Goal: Transaction & Acquisition: Register for event/course

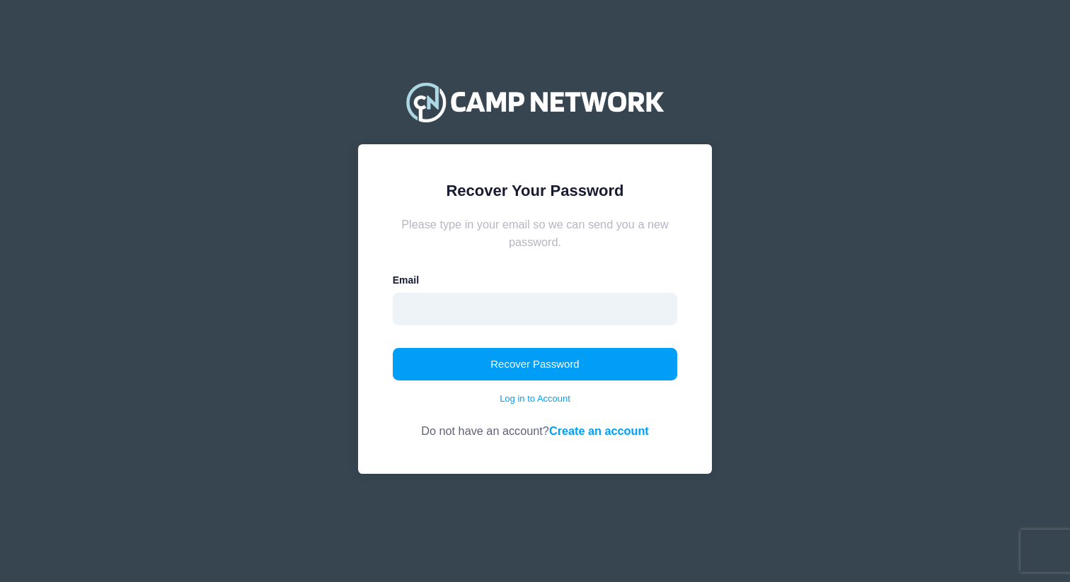
click at [534, 305] on input "email" at bounding box center [535, 309] width 285 height 33
type input "ryn.bonney@gmail.com"
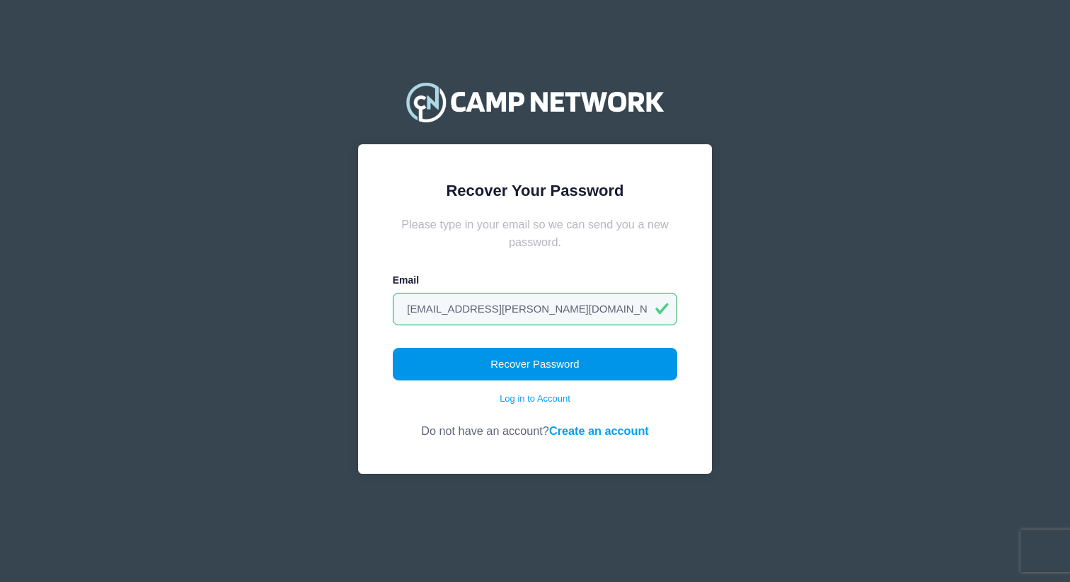
click at [538, 372] on button "Recover Password" at bounding box center [535, 364] width 285 height 33
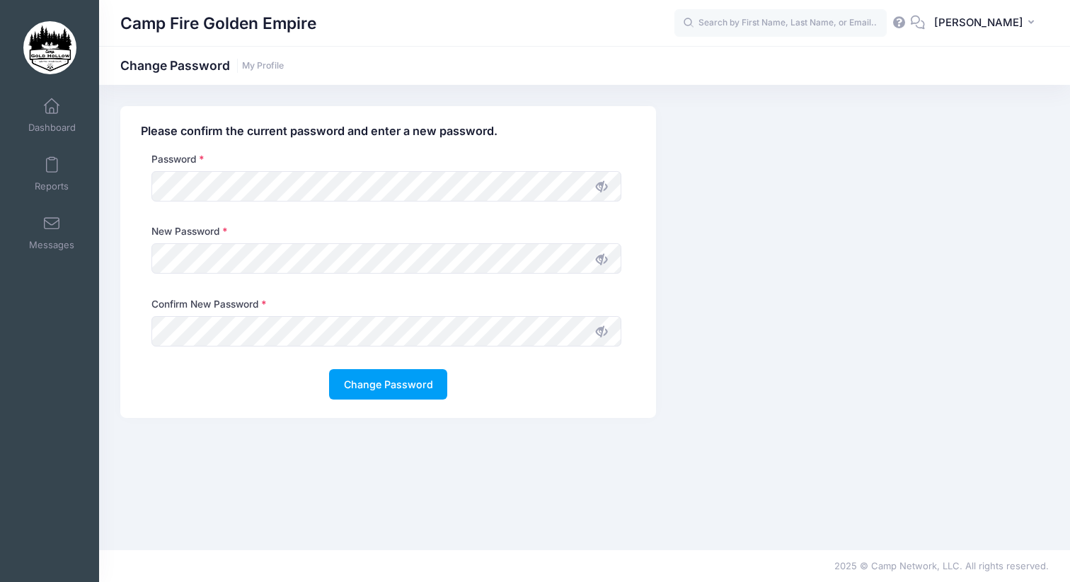
click at [586, 484] on div "Please confirm the current password and enter a new password. Password New Pass…" at bounding box center [584, 317] width 971 height 423
click at [597, 264] on icon at bounding box center [601, 259] width 11 height 11
click at [135, 264] on div "New Password" at bounding box center [388, 260] width 508 height 72
click at [599, 337] on icon at bounding box center [601, 331] width 11 height 11
click at [489, 391] on div "Change Password" at bounding box center [388, 384] width 495 height 30
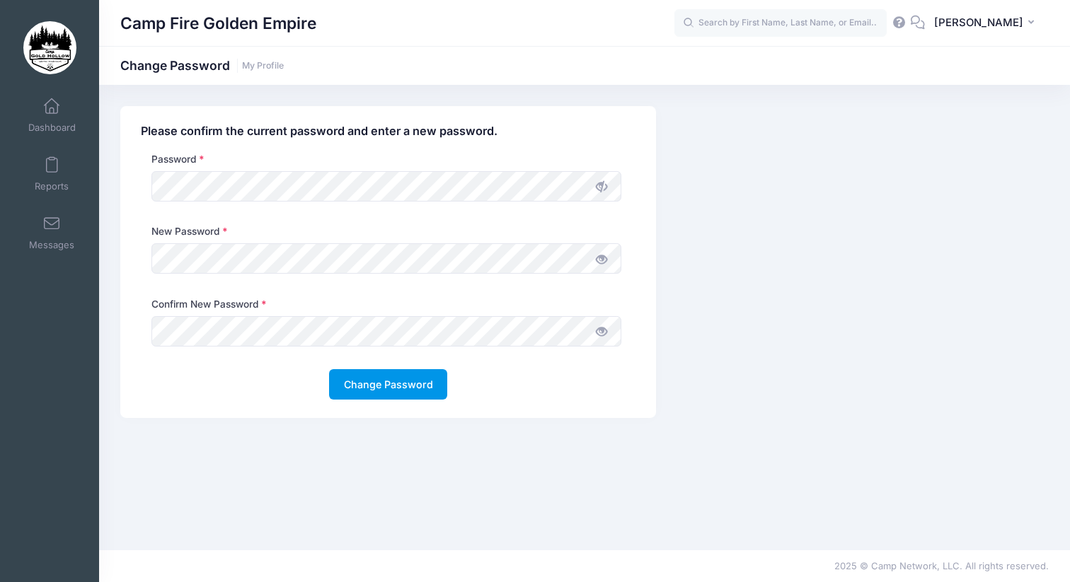
click at [377, 384] on button "Change Password" at bounding box center [388, 384] width 118 height 30
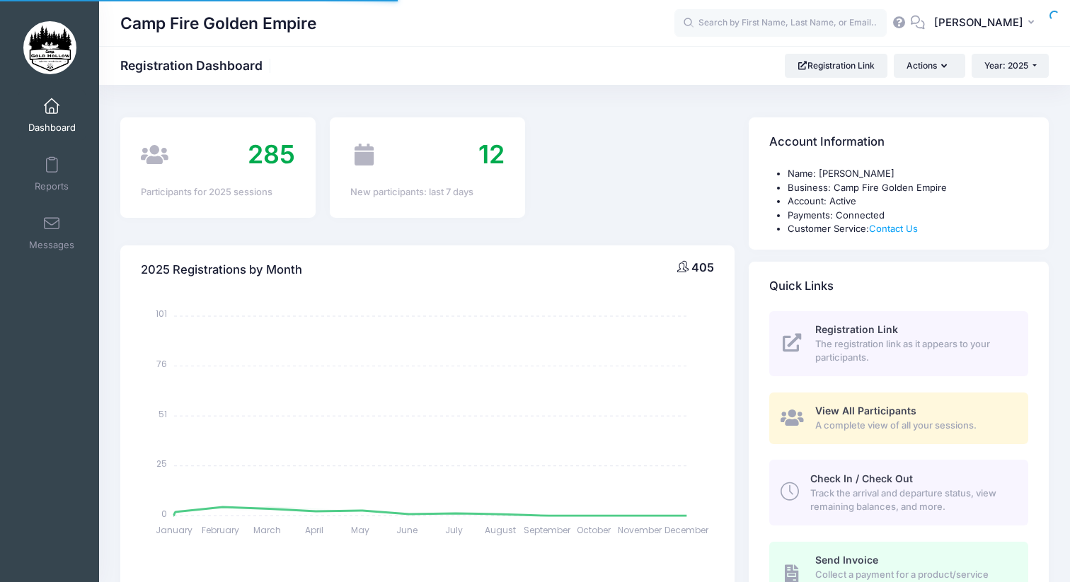
select select
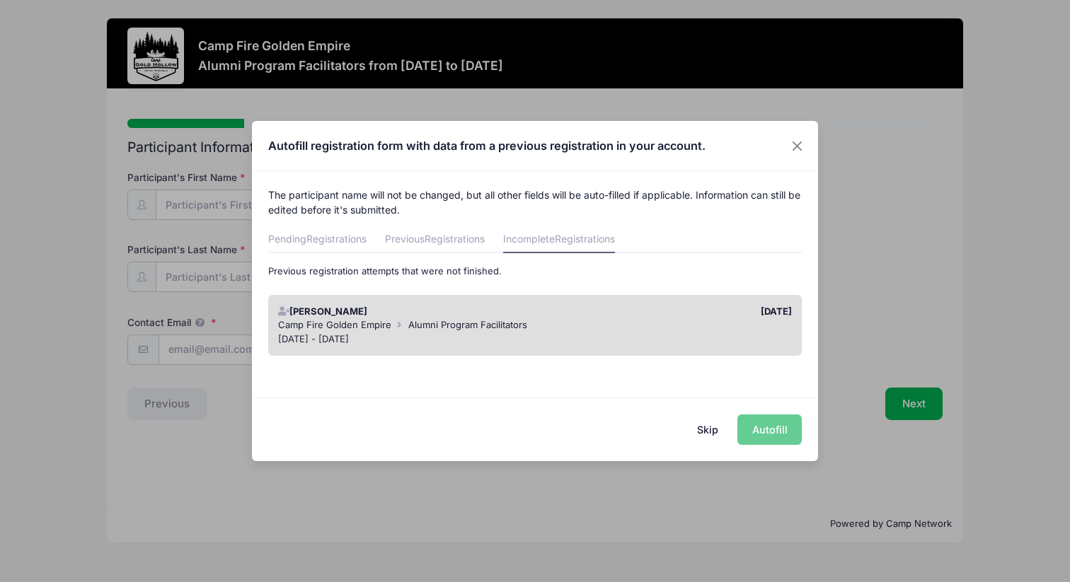
click at [718, 334] on div "Sep 19 - Sep 21, 2025" at bounding box center [535, 340] width 515 height 14
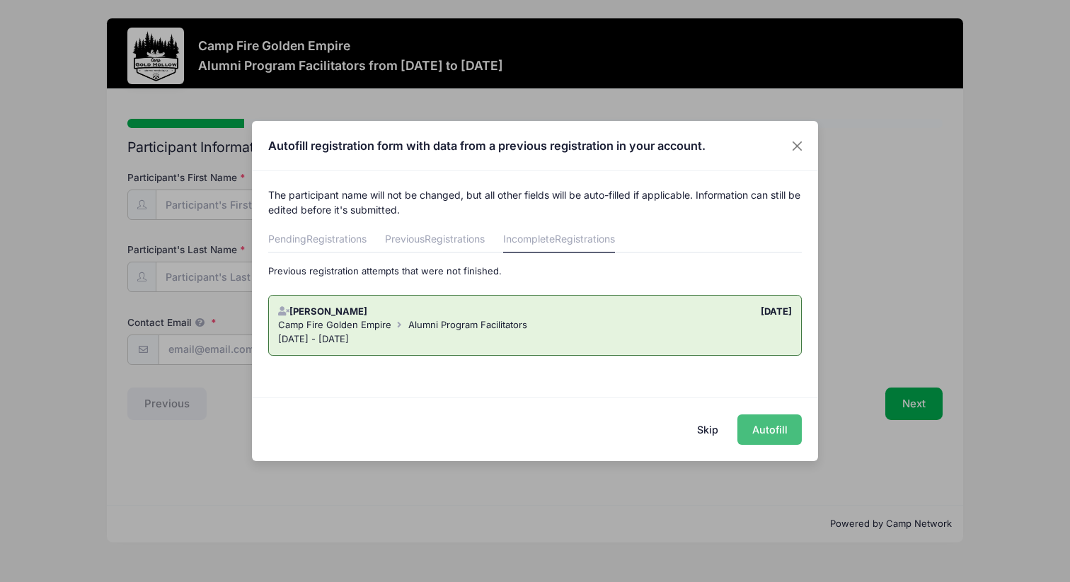
click at [769, 423] on button "Autofill" at bounding box center [769, 430] width 64 height 30
type input "[EMAIL_ADDRESS][PERSON_NAME][DOMAIN_NAME]"
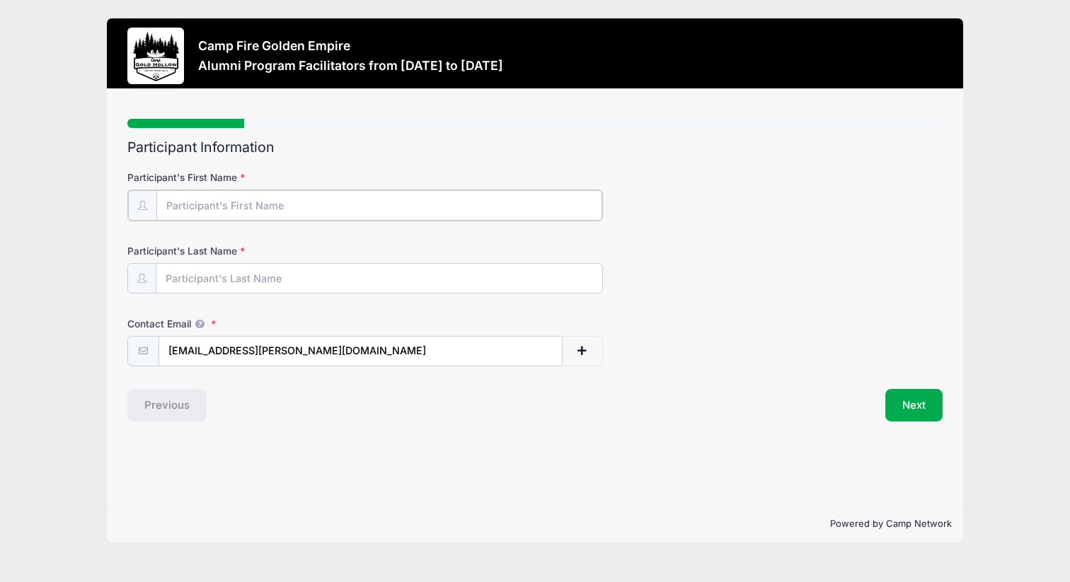
click at [483, 198] on input "Participant's First Name" at bounding box center [379, 205] width 446 height 30
type input "Ryn"
click at [211, 273] on input "Participant's Last Name" at bounding box center [379, 278] width 446 height 30
type input "[PERSON_NAME]"
click at [287, 434] on div "Step 1 /7 Step 1 Step 2 Step 3 Step 4 Policies Extra Items Summary Participant …" at bounding box center [535, 297] width 856 height 416
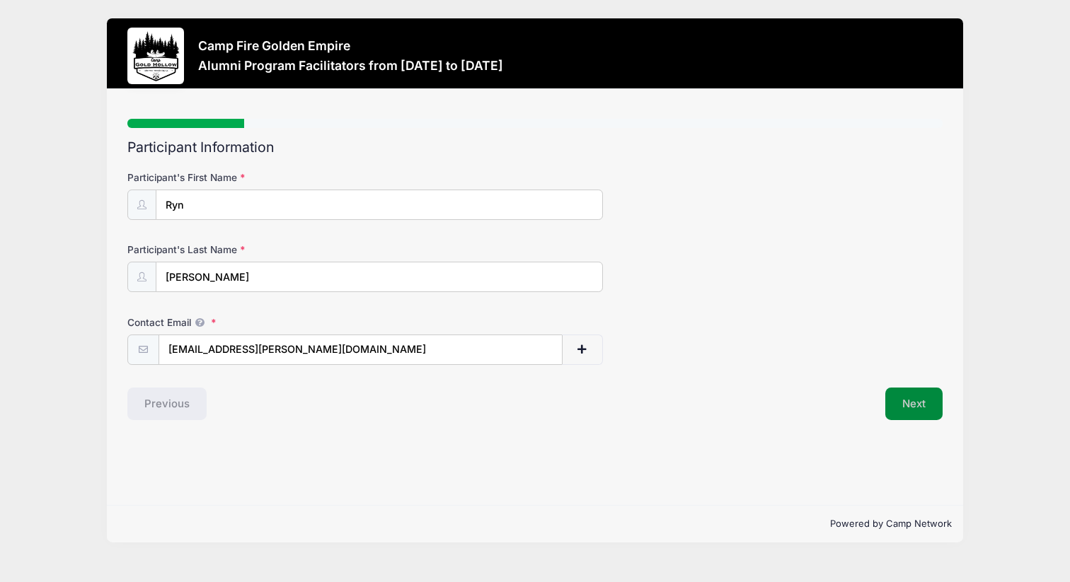
click at [904, 411] on button "Next" at bounding box center [913, 404] width 57 height 33
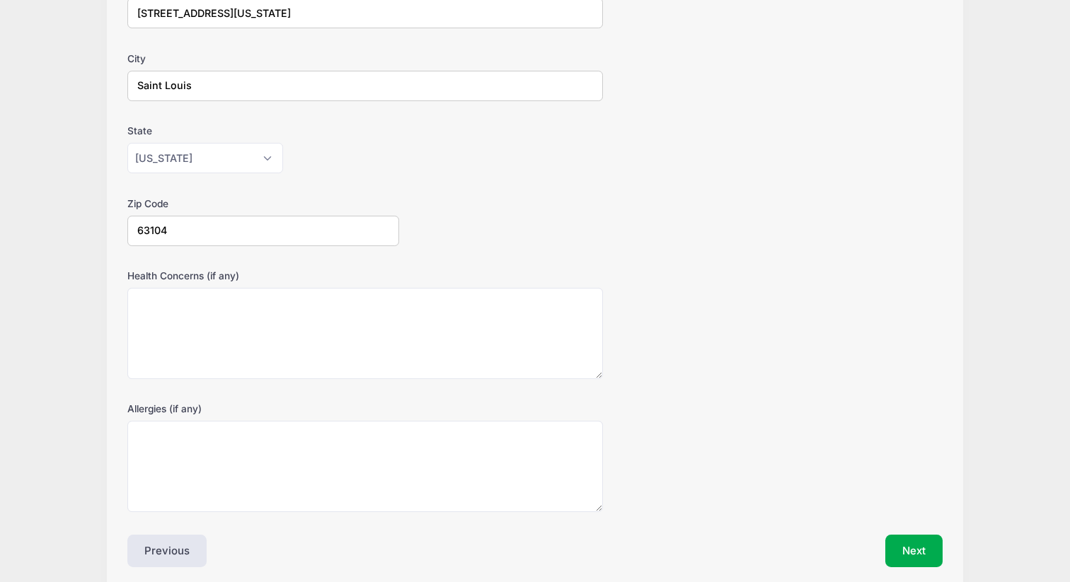
scroll to position [266, 0]
click at [257, 148] on select "Alabama Alaska American Samoa Arizona Arkansas Armed Forces Africa Armed Forces…" at bounding box center [205, 156] width 156 height 30
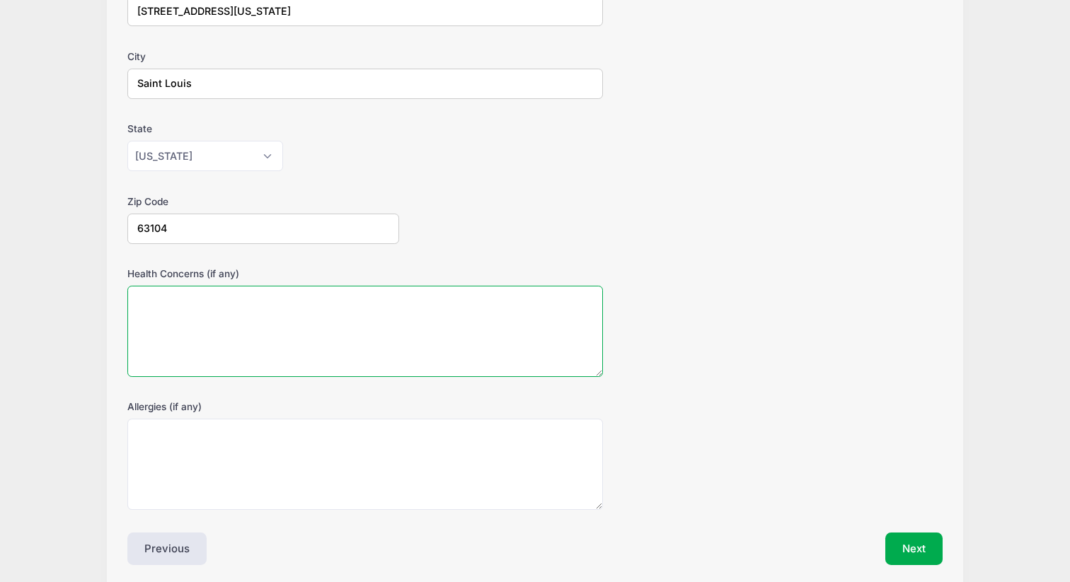
click at [391, 340] on textarea "Health Concerns (if any)" at bounding box center [365, 331] width 476 height 91
type textarea "There is a deficit of s'mores in my life"
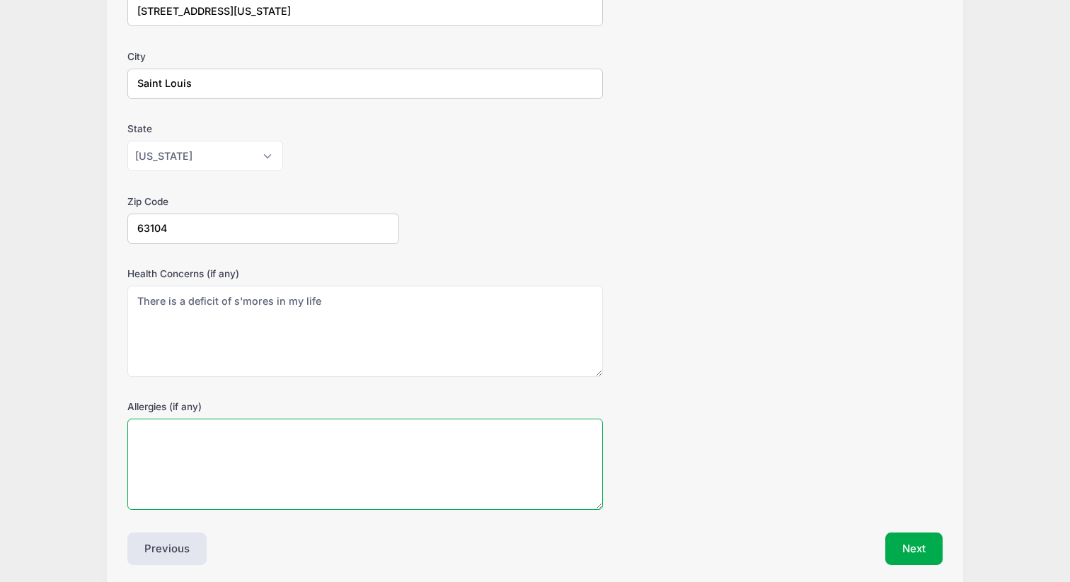
click at [319, 477] on textarea "Allergies (if any)" at bounding box center [365, 464] width 476 height 91
type textarea "Bad attitudes. NCAAA behavior."
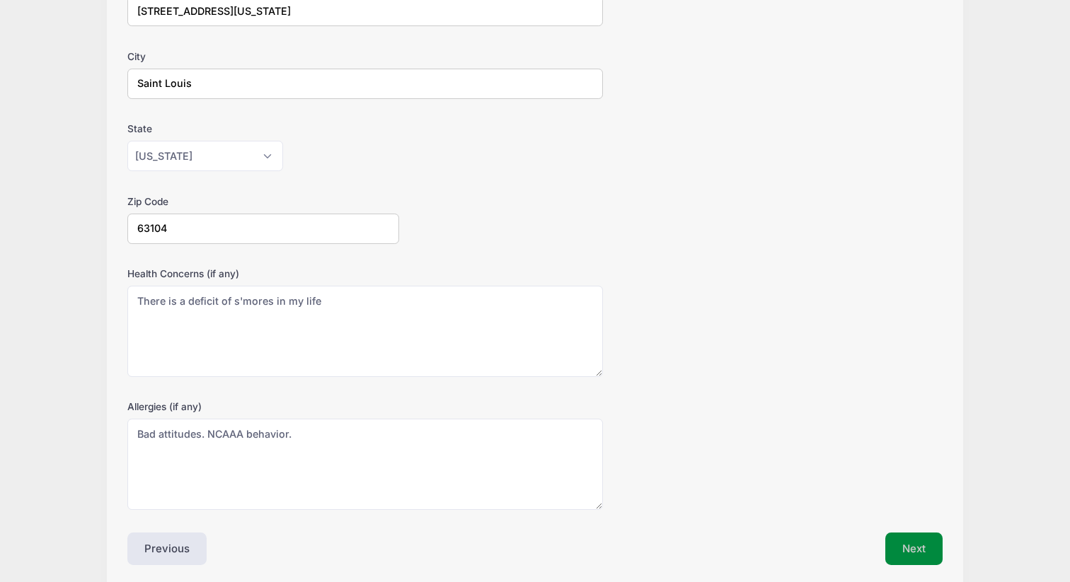
click at [910, 551] on button "Next" at bounding box center [913, 549] width 57 height 33
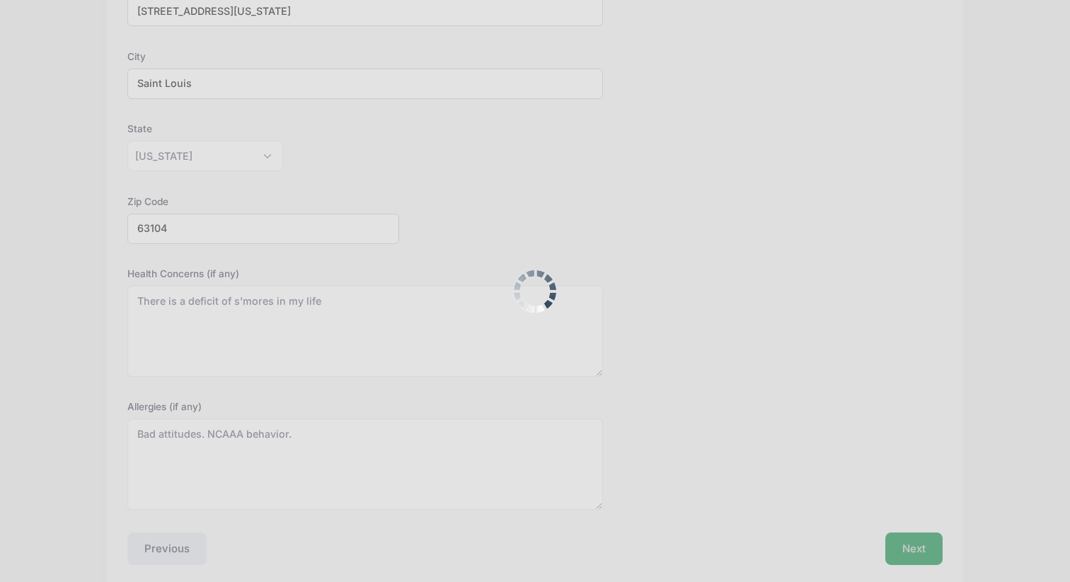
scroll to position [0, 0]
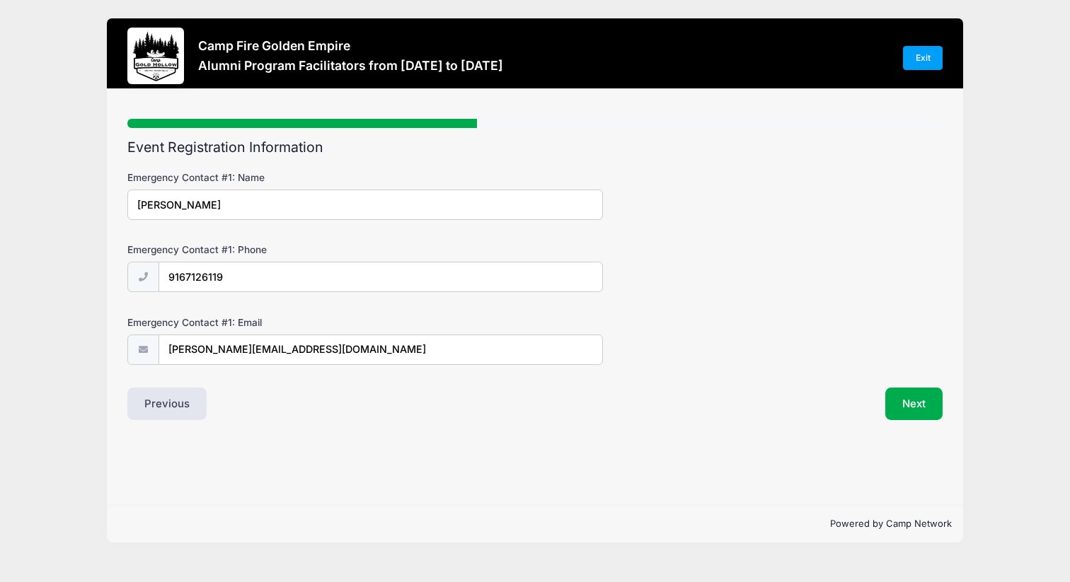
click at [708, 381] on div "Event Registration Information Emergency Contact #1: Name Steven Bonney Emergen…" at bounding box center [534, 279] width 815 height 281
click at [928, 397] on button "Next" at bounding box center [913, 404] width 57 height 33
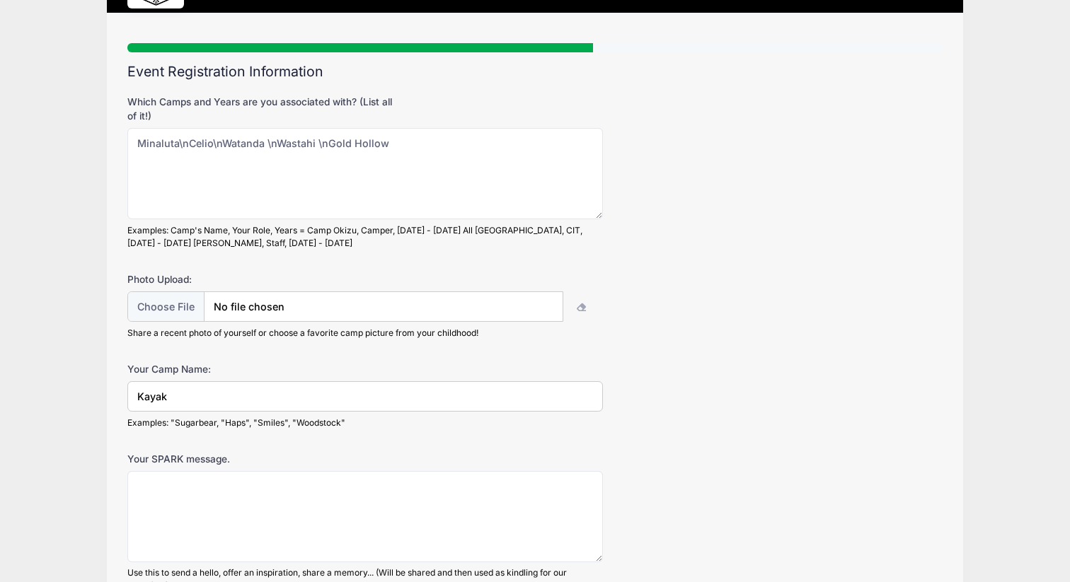
scroll to position [79, 0]
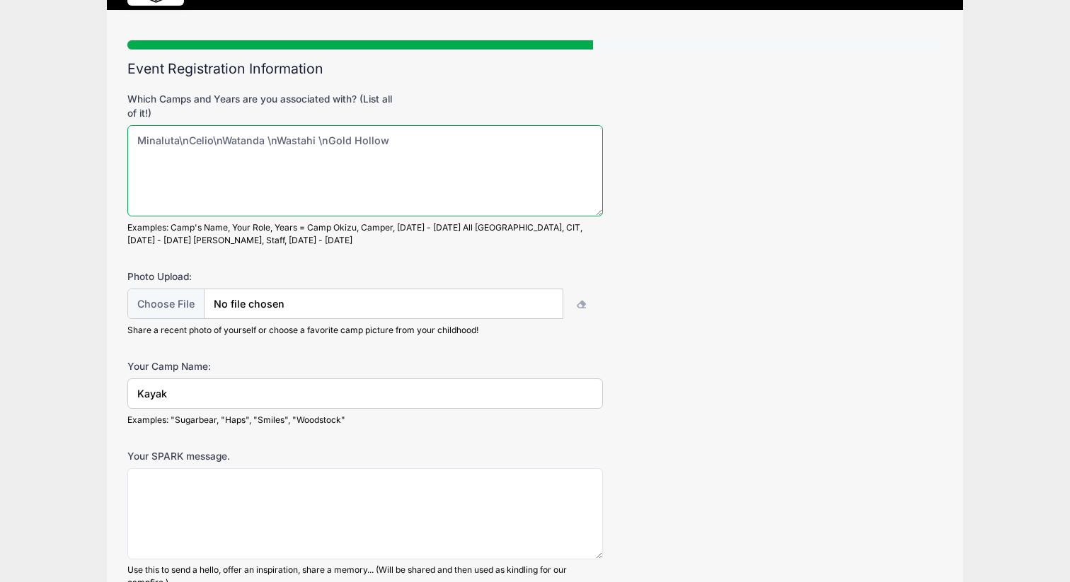
click at [460, 177] on textarea "Minaluta\nCelio\nWatanda \nWastahi \nGold Hollow" at bounding box center [365, 170] width 476 height 91
click at [493, 177] on textarea "Minaluta\nCelio\nWatanda \nWastahi \nGold Hollow" at bounding box center [365, 170] width 476 height 91
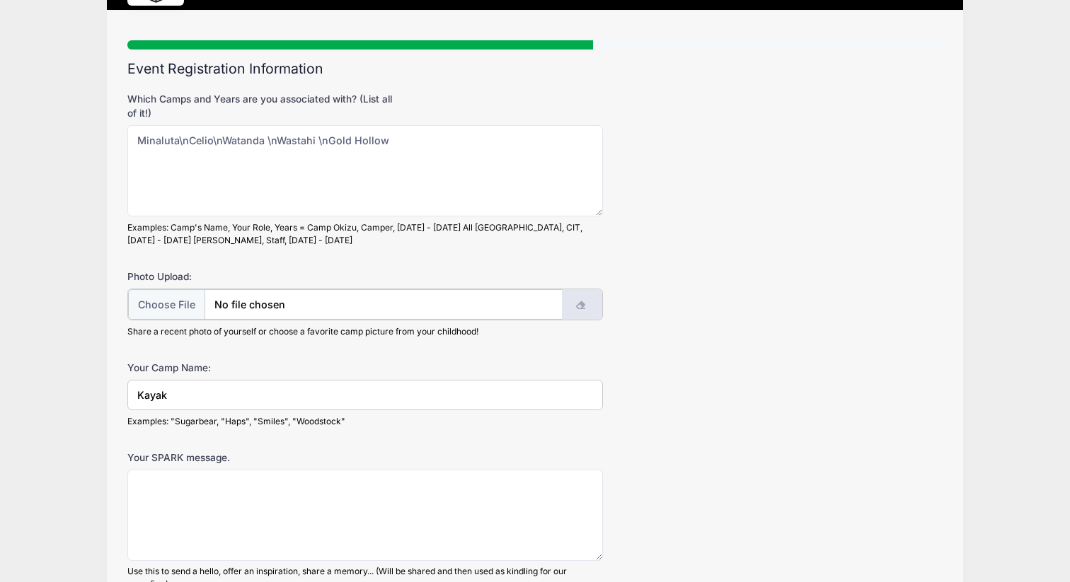
click at [578, 306] on icon "button" at bounding box center [581, 306] width 11 height 0
click at [181, 304] on input "file" at bounding box center [345, 304] width 434 height 30
type input "C:\fakepath\IMG_1100.jpeg"
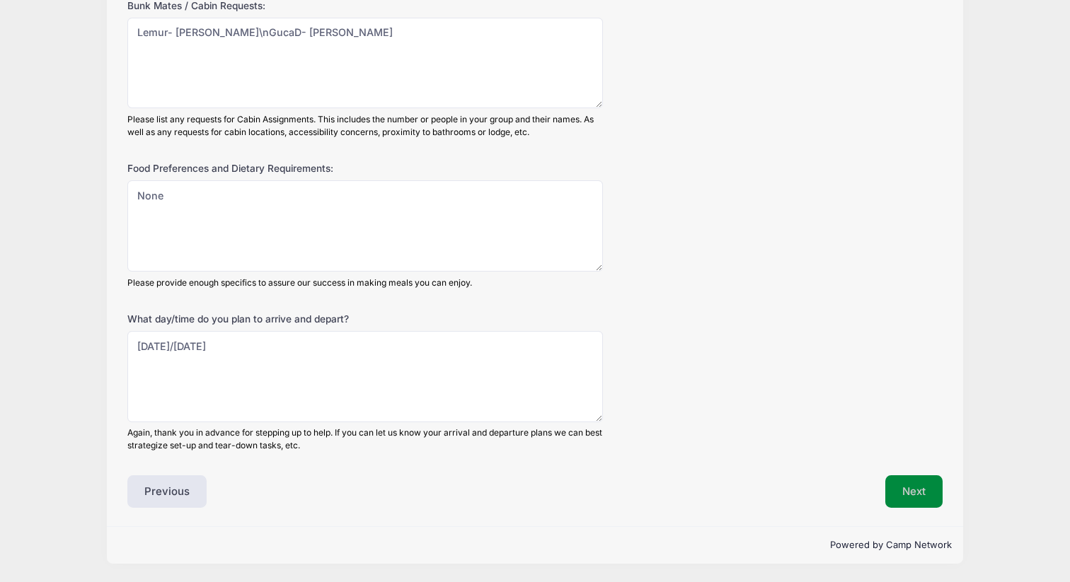
scroll to position [843, 0]
click at [914, 501] on button "Next" at bounding box center [913, 492] width 57 height 33
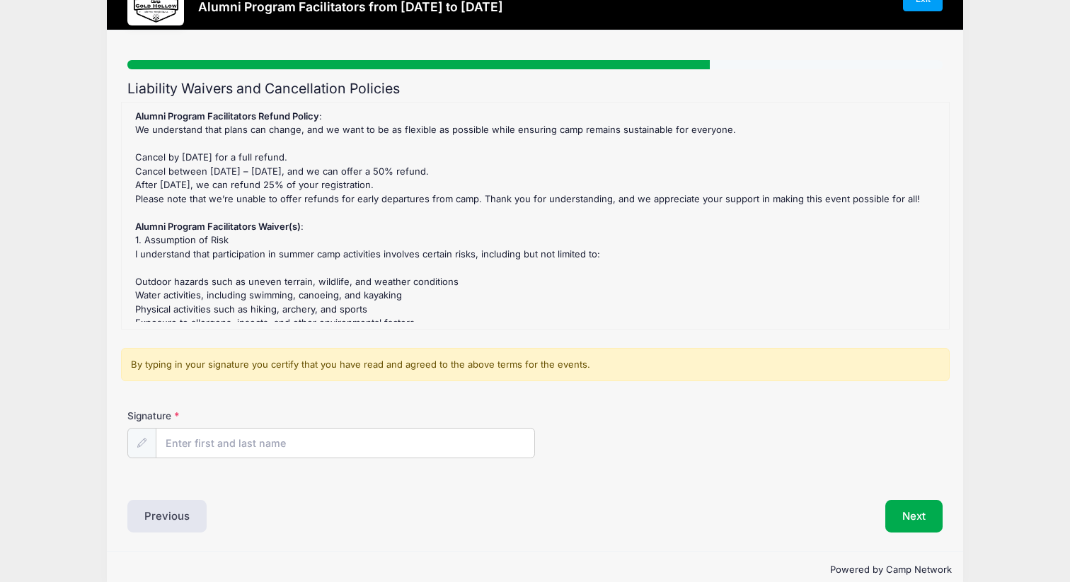
scroll to position [73, 0]
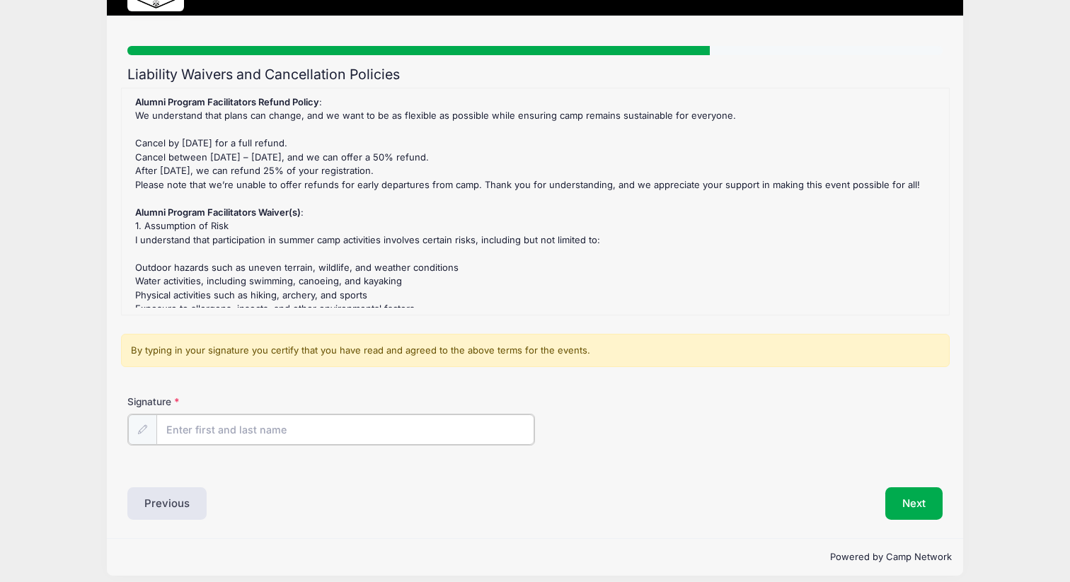
click at [464, 429] on input "Signature" at bounding box center [345, 430] width 378 height 30
type input "k"
type input "Kathryn Bonney"
click at [913, 505] on button "Next" at bounding box center [913, 502] width 57 height 33
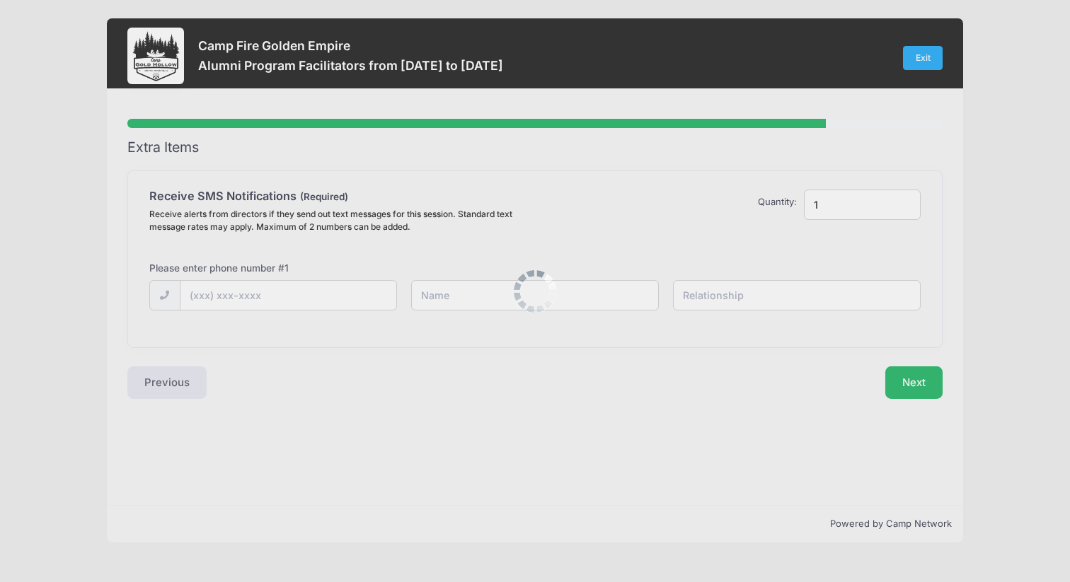
scroll to position [0, 0]
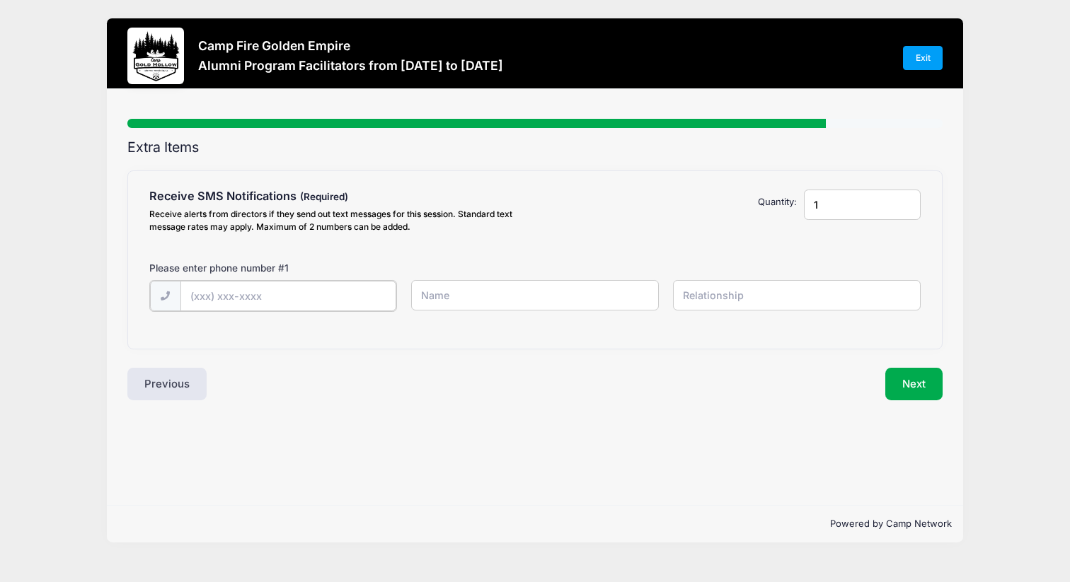
click at [318, 306] on input "text" at bounding box center [288, 296] width 216 height 30
click at [315, 302] on input "text" at bounding box center [288, 296] width 216 height 30
type input "(916) 718-8903"
click at [470, 300] on input "text" at bounding box center [535, 295] width 248 height 30
type input "Kathryn"
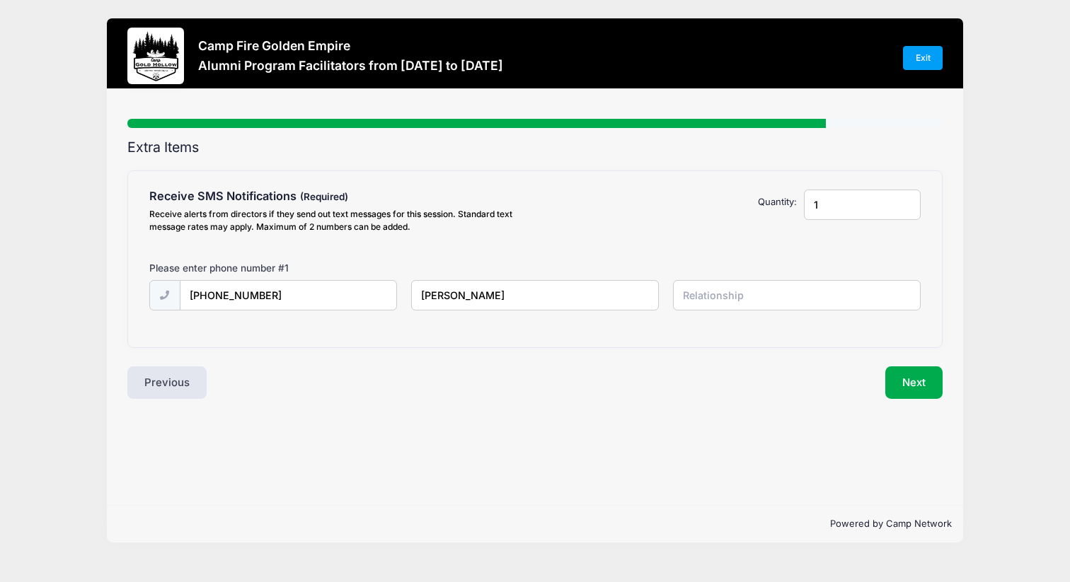
click at [687, 295] on input "text" at bounding box center [797, 295] width 248 height 30
type input "self"
click at [902, 389] on button "Next" at bounding box center [913, 383] width 57 height 33
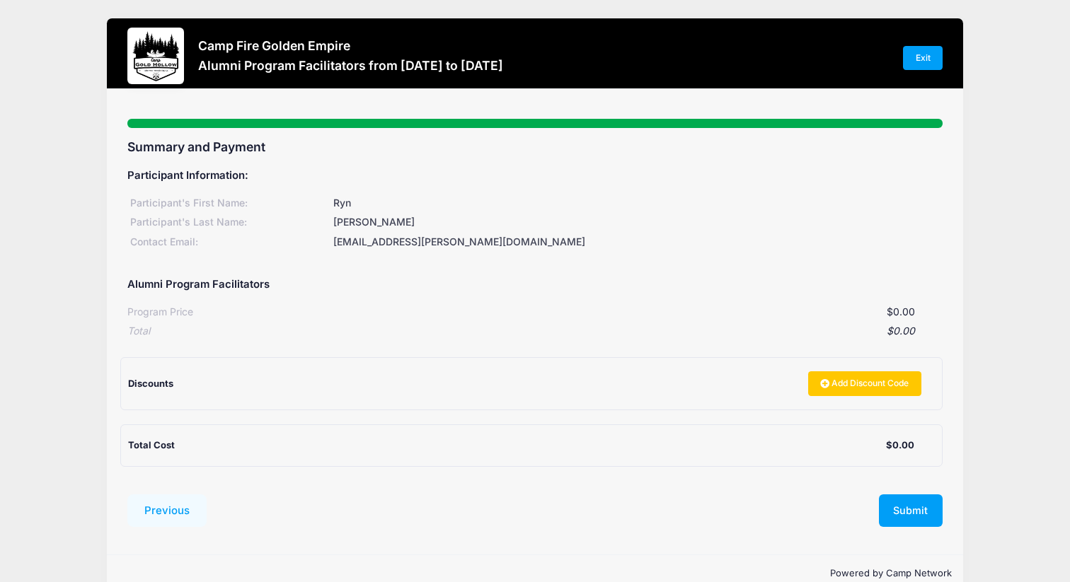
scroll to position [28, 0]
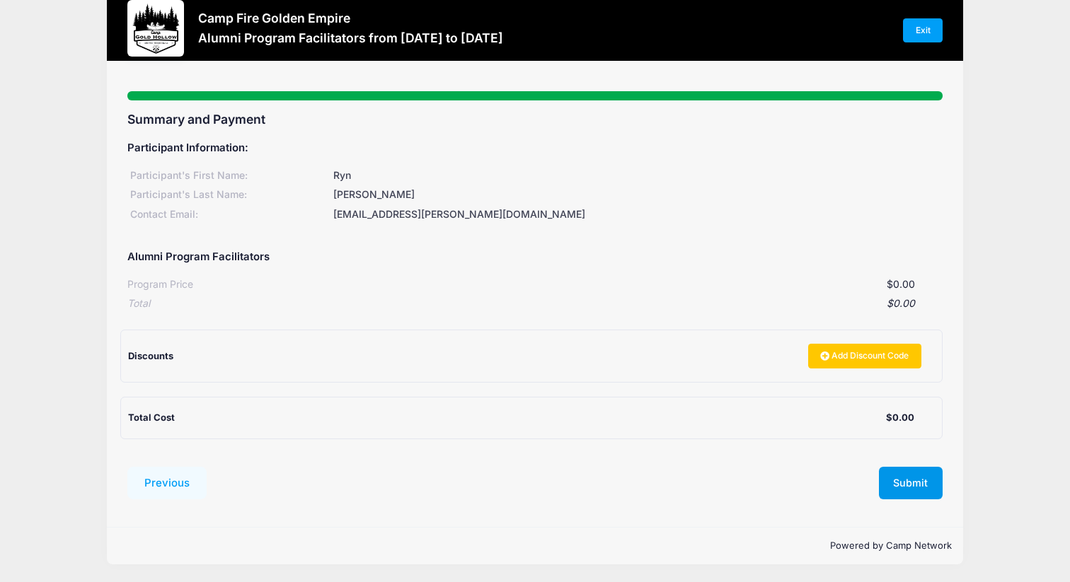
click at [890, 473] on button "Submit" at bounding box center [911, 483] width 64 height 33
